Goal: Contribute content: Contribute content

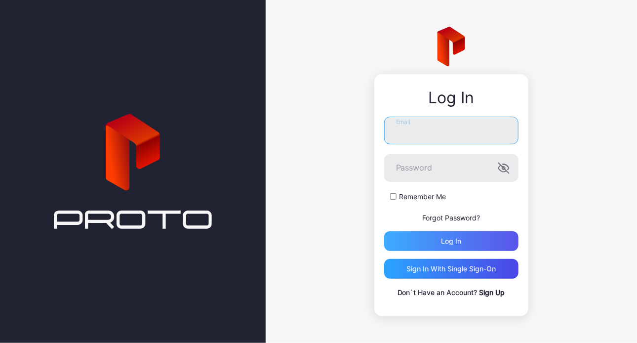
type input "**********"
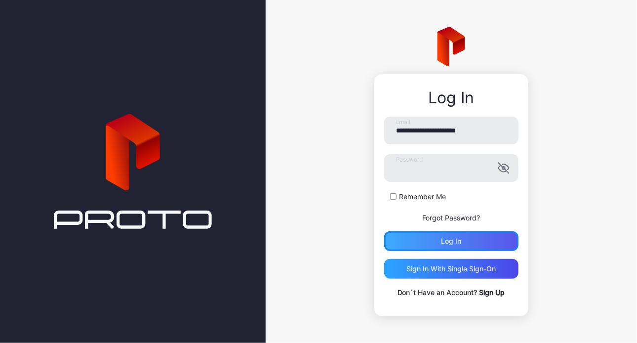
click at [449, 233] on div "Log in" at bounding box center [451, 241] width 134 height 20
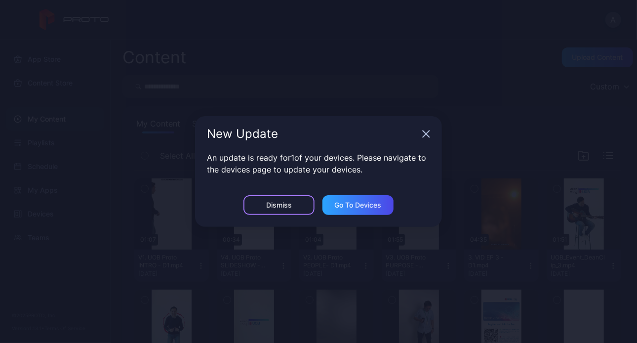
click at [296, 207] on div "Dismiss" at bounding box center [279, 205] width 71 height 20
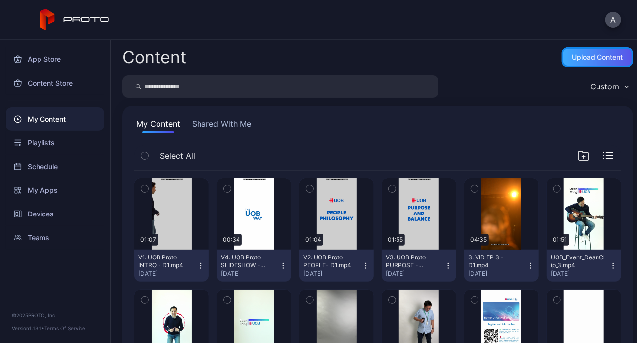
click at [573, 61] on div "Upload Content" at bounding box center [598, 57] width 51 height 8
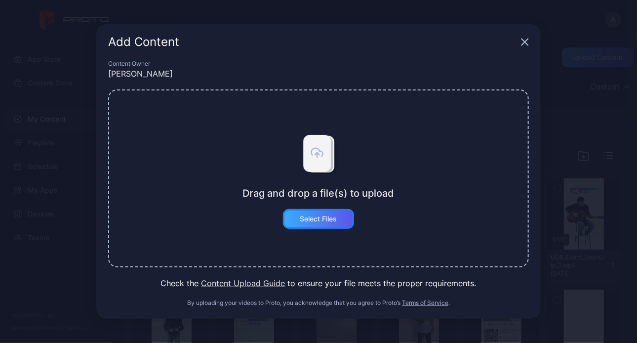
click at [302, 217] on div "Select Files" at bounding box center [318, 219] width 37 height 8
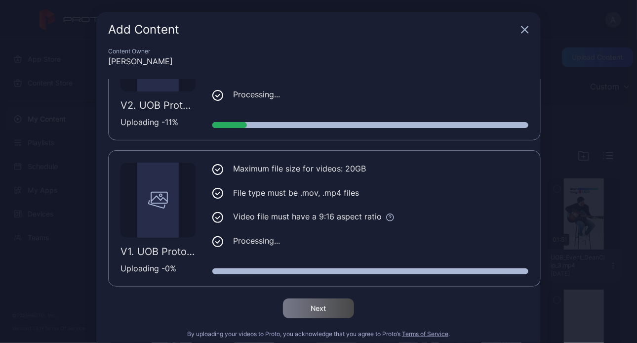
scroll to position [223, 0]
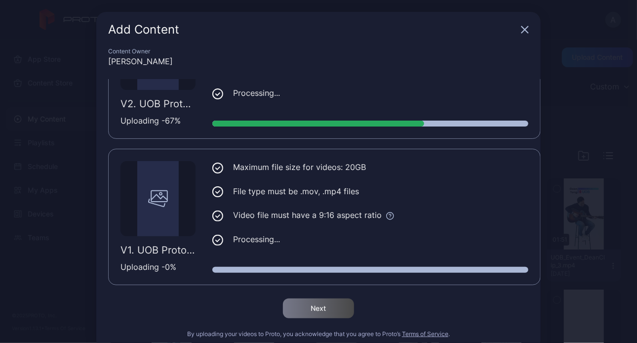
click at [439, 270] on div at bounding box center [370, 270] width 316 height 6
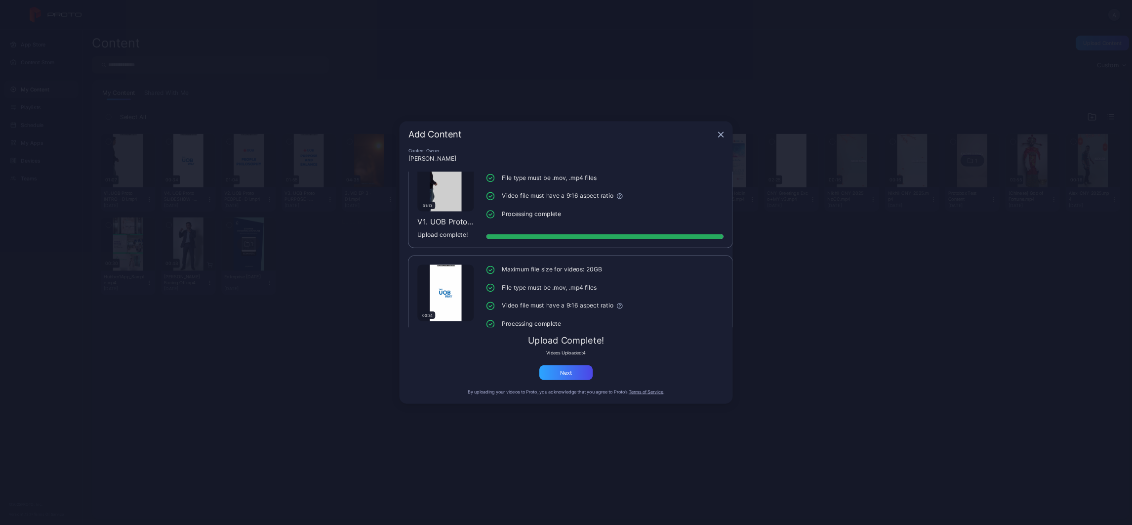
scroll to position [327, 0]
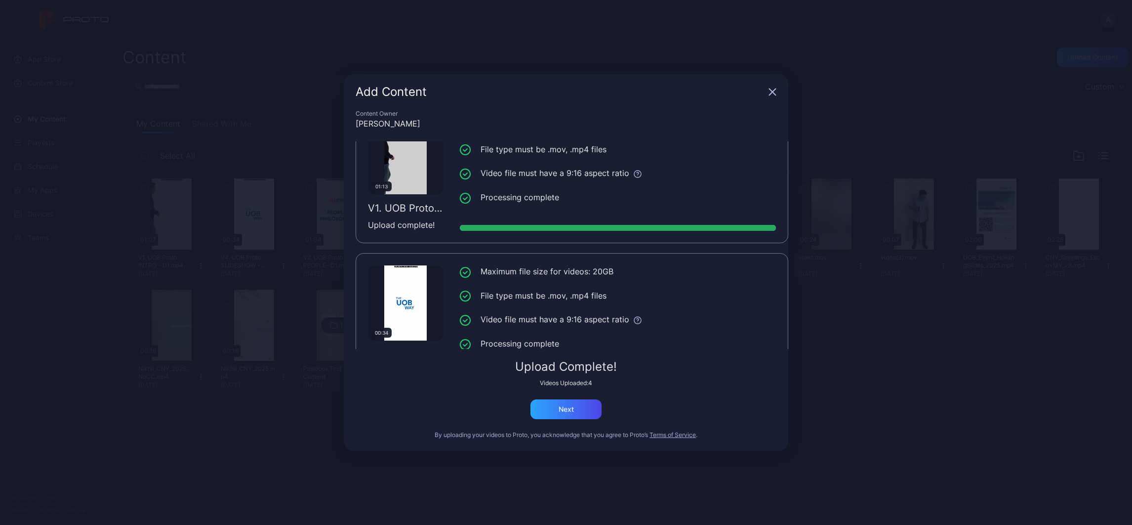
drag, startPoint x: 589, startPoint y: 0, endPoint x: 716, endPoint y: 420, distance: 438.8
click at [637, 342] on div "Content Owner [PERSON_NAME] 01:55 V3. UOB Proto PURPOSE - D2.mp4 Upload complet…" at bounding box center [566, 280] width 445 height 341
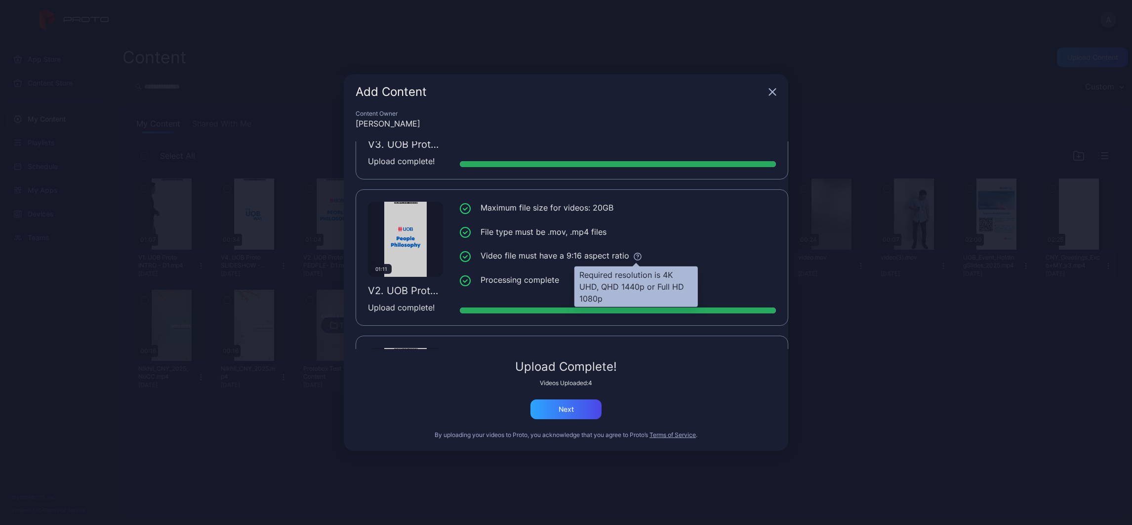
scroll to position [0, 0]
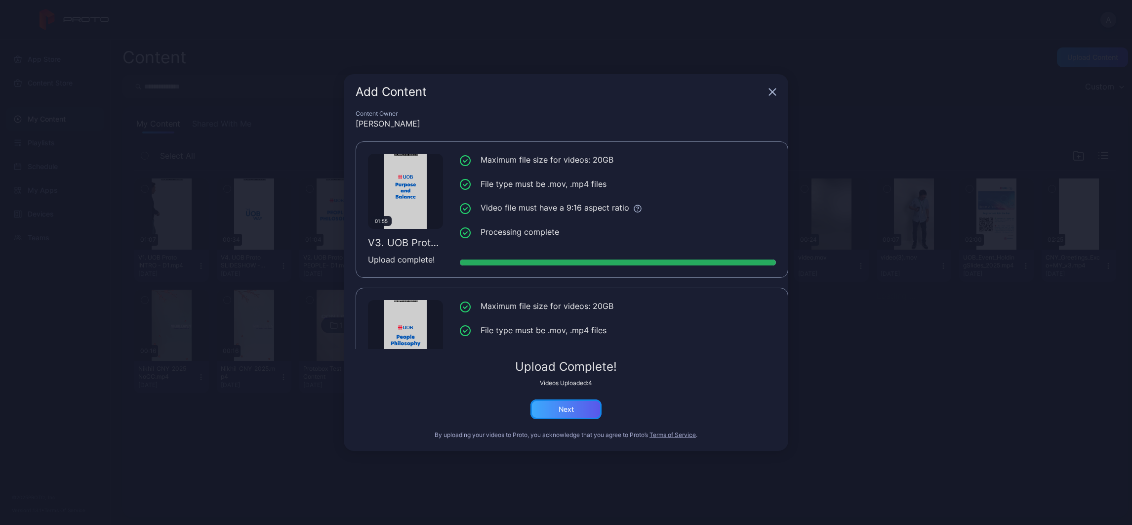
click at [576, 342] on div "Next" at bounding box center [566, 409] width 71 height 20
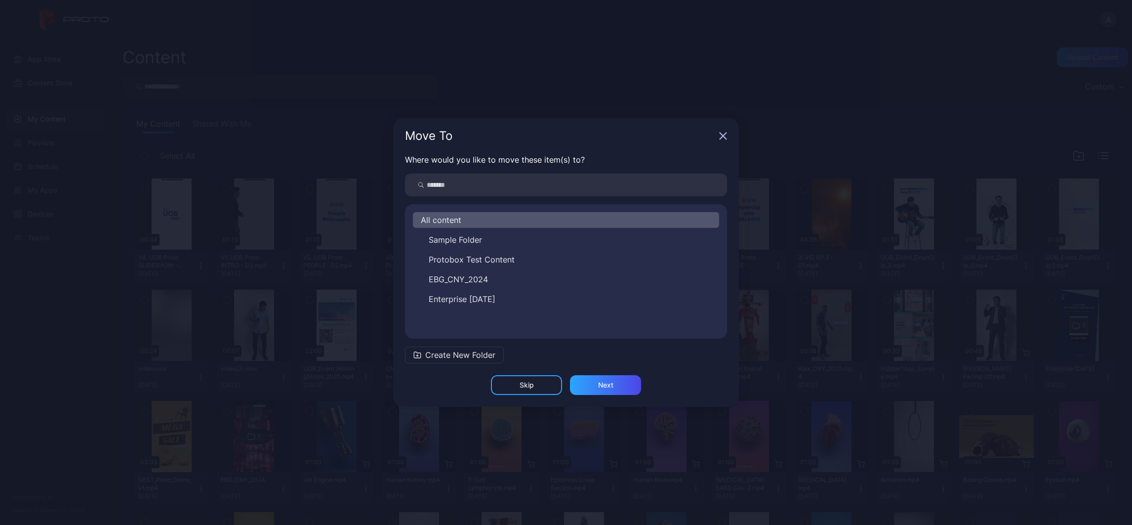
click at [466, 342] on span "Create New Folder" at bounding box center [460, 355] width 70 height 12
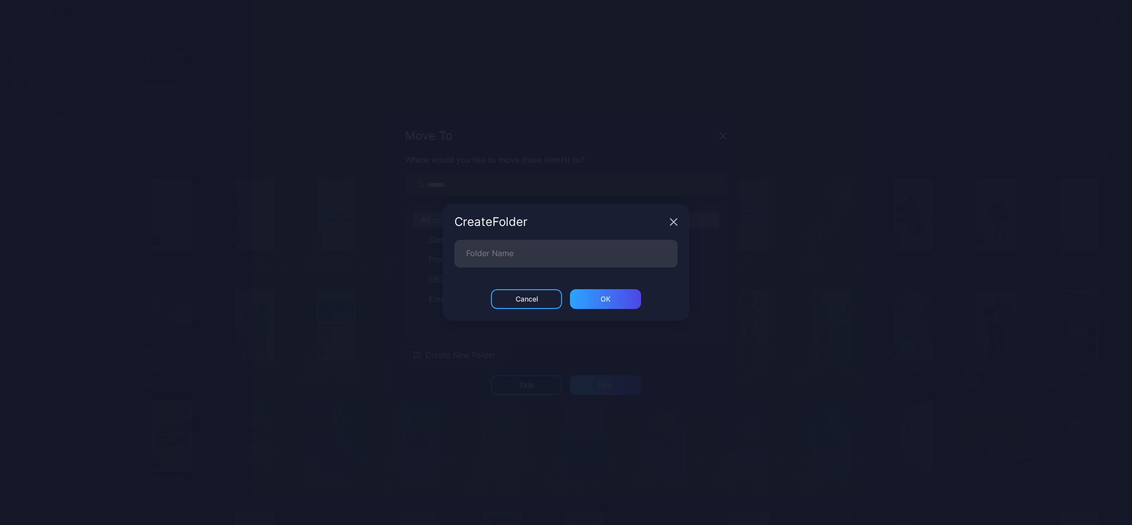
click at [637, 221] on icon "button" at bounding box center [674, 222] width 8 height 8
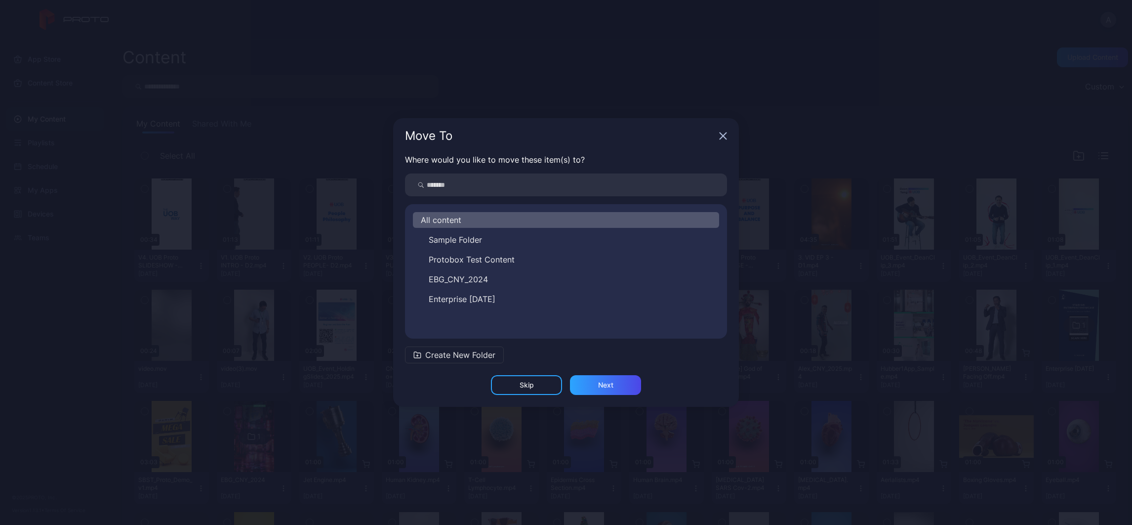
click at [472, 342] on span "Create New Folder" at bounding box center [460, 355] width 70 height 12
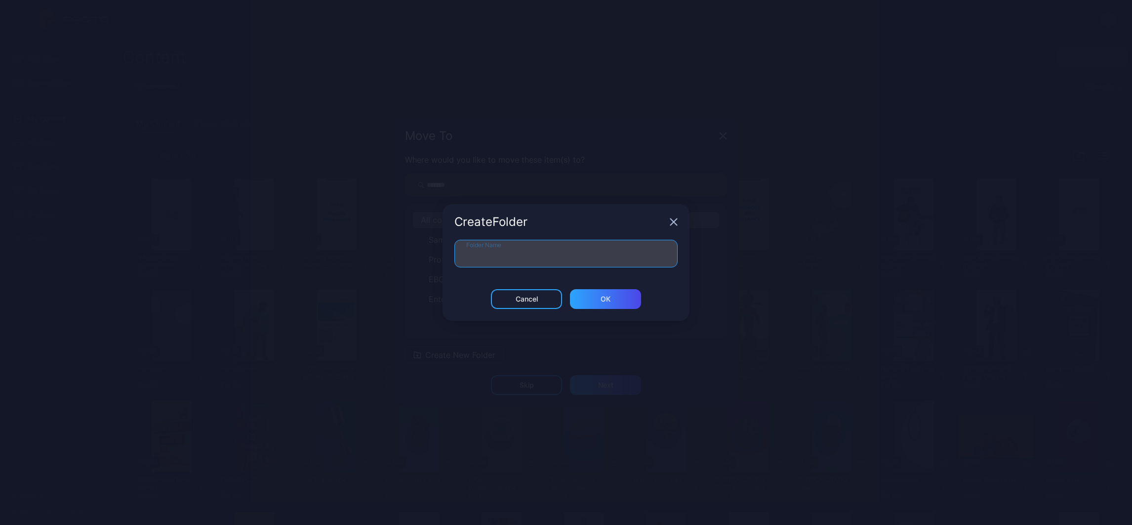
click at [520, 252] on input "Folder Name" at bounding box center [565, 254] width 223 height 28
type input "***"
click at [603, 281] on div "*** Folder Name" at bounding box center [566, 264] width 247 height 49
click at [615, 298] on div "ОК" at bounding box center [605, 299] width 71 height 20
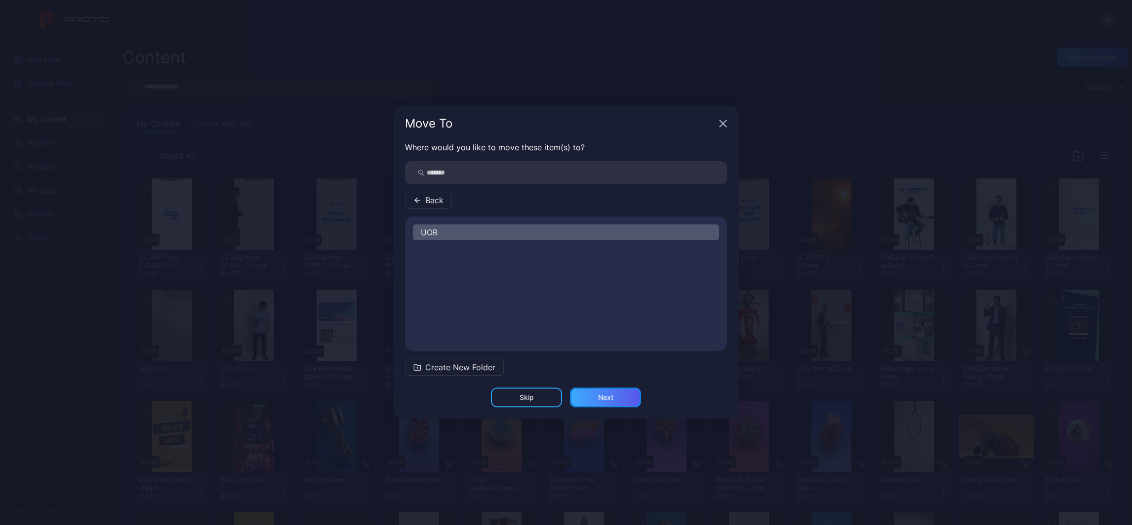
click at [586, 342] on div "Next" at bounding box center [605, 397] width 71 height 20
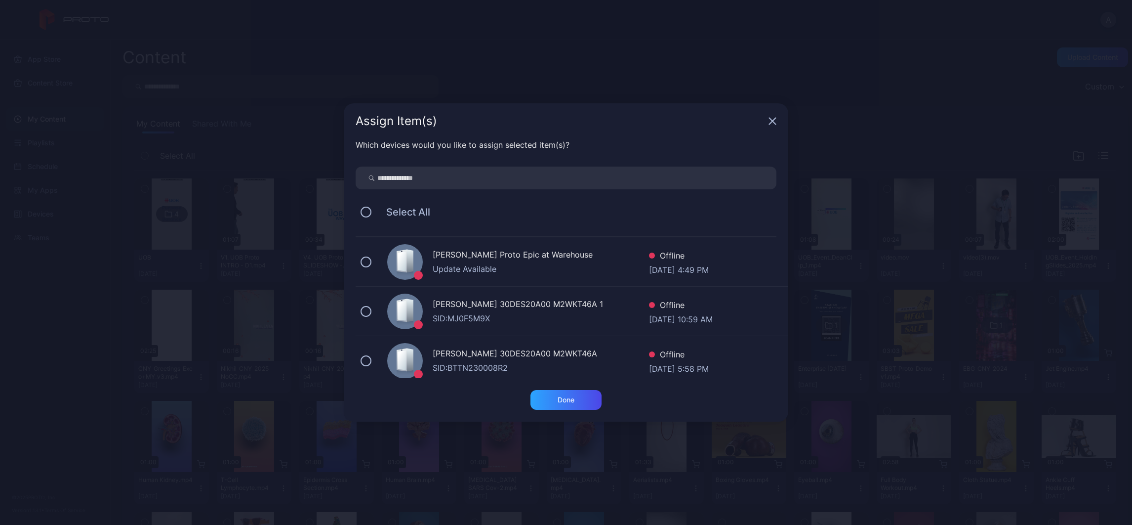
click at [372, 304] on div "[PERSON_NAME] 30DES20A00 M2WKT46A 1 SID: MJ0F5M9X Offline [DATE] 10:59 AM" at bounding box center [572, 311] width 433 height 49
click at [371, 301] on div "[PERSON_NAME] 30DES20A00 M2WKT46A 1 SID: MJ0F5M9X Offline [DATE] 10:59 AM" at bounding box center [572, 311] width 433 height 49
click at [370, 257] on button at bounding box center [366, 261] width 11 height 11
click at [371, 342] on div "[PERSON_NAME] 30DES20A00 M2WKT46A SID: BTTN230008R2 Offline [DATE] 5:58 PM" at bounding box center [572, 360] width 433 height 49
click at [553, 342] on div "Done" at bounding box center [566, 400] width 71 height 20
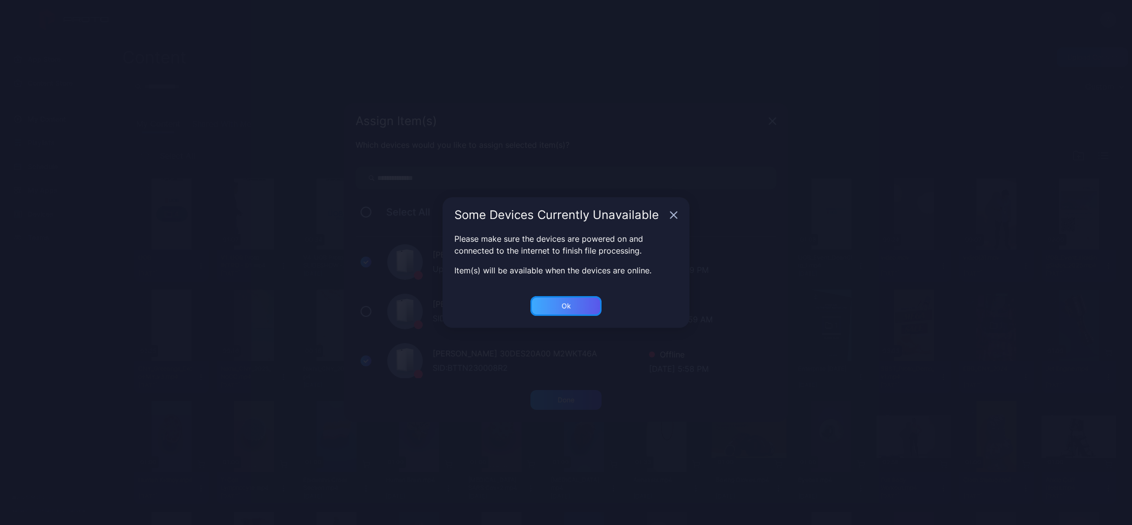
click at [575, 304] on div "Ok" at bounding box center [566, 306] width 71 height 20
